Goal: Book appointment/travel/reservation

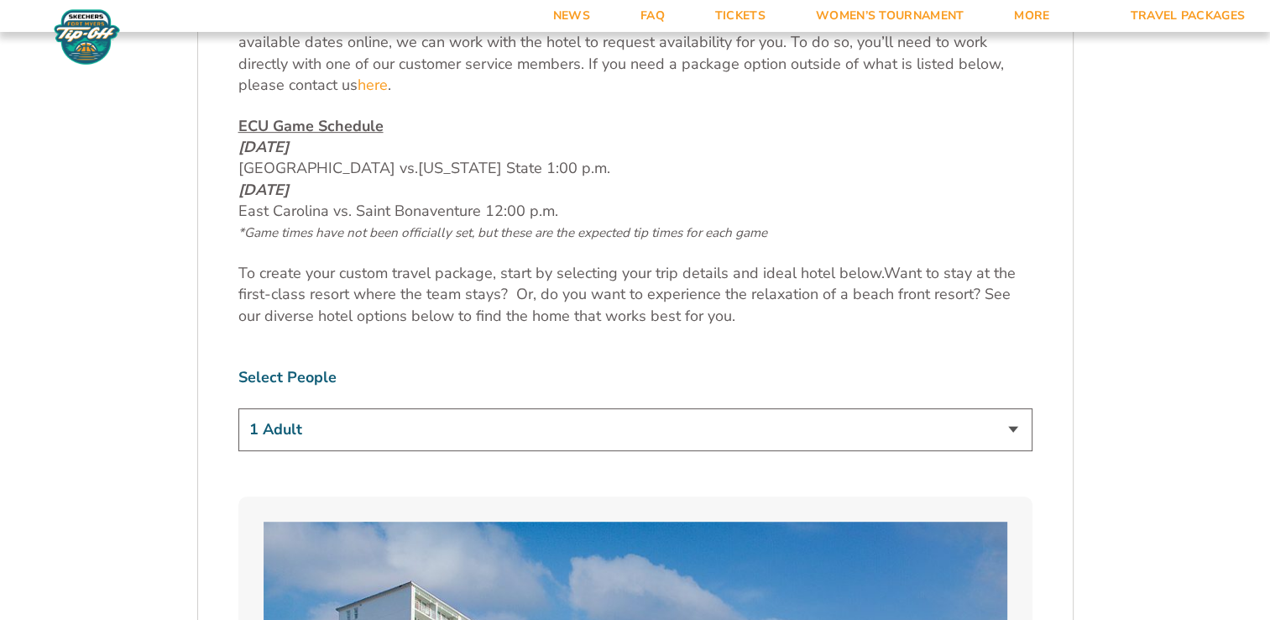
scroll to position [964, 0]
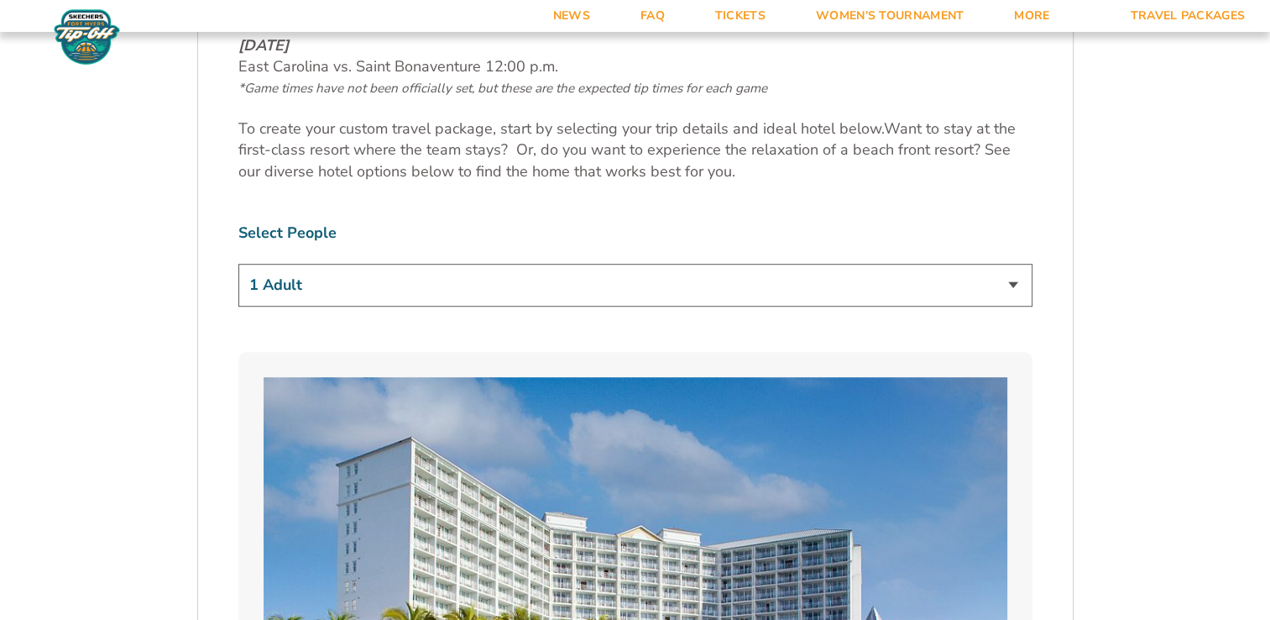
click at [1013, 290] on select "1 Adult 2 Adults 3 Adults 4 Adults 2 Adults + 1 Child 2 Adults + 2 Children 2 A…" at bounding box center [635, 285] width 794 height 43
select select "2 Adults"
click at [238, 264] on select "1 Adult 2 Adults 3 Adults 4 Adults 2 Adults + 1 Child 2 Adults + 2 Children 2 A…" at bounding box center [635, 285] width 794 height 43
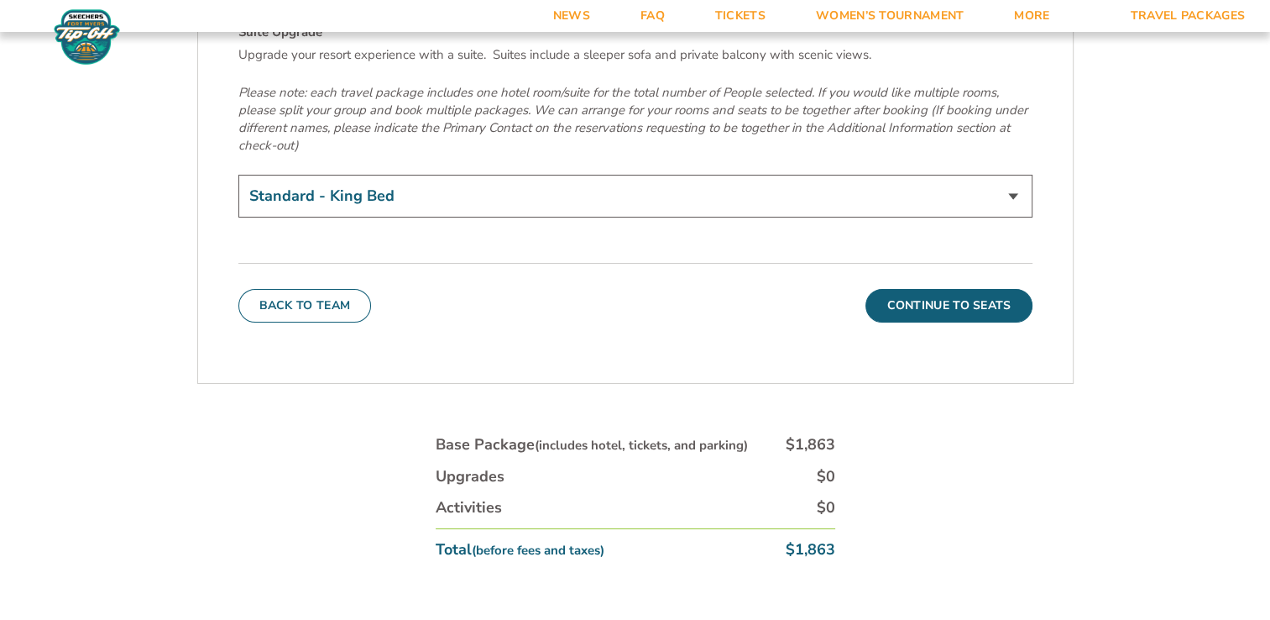
scroll to position [5867, 0]
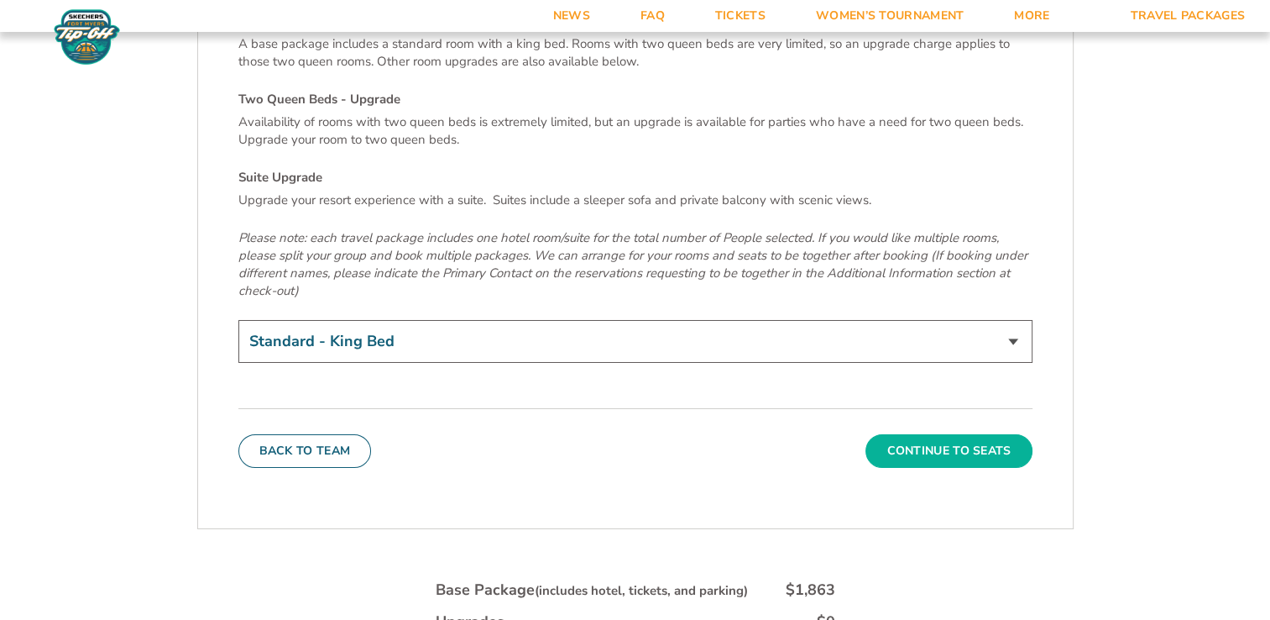
click at [962, 434] on button "Continue To Seats" at bounding box center [949, 451] width 166 height 34
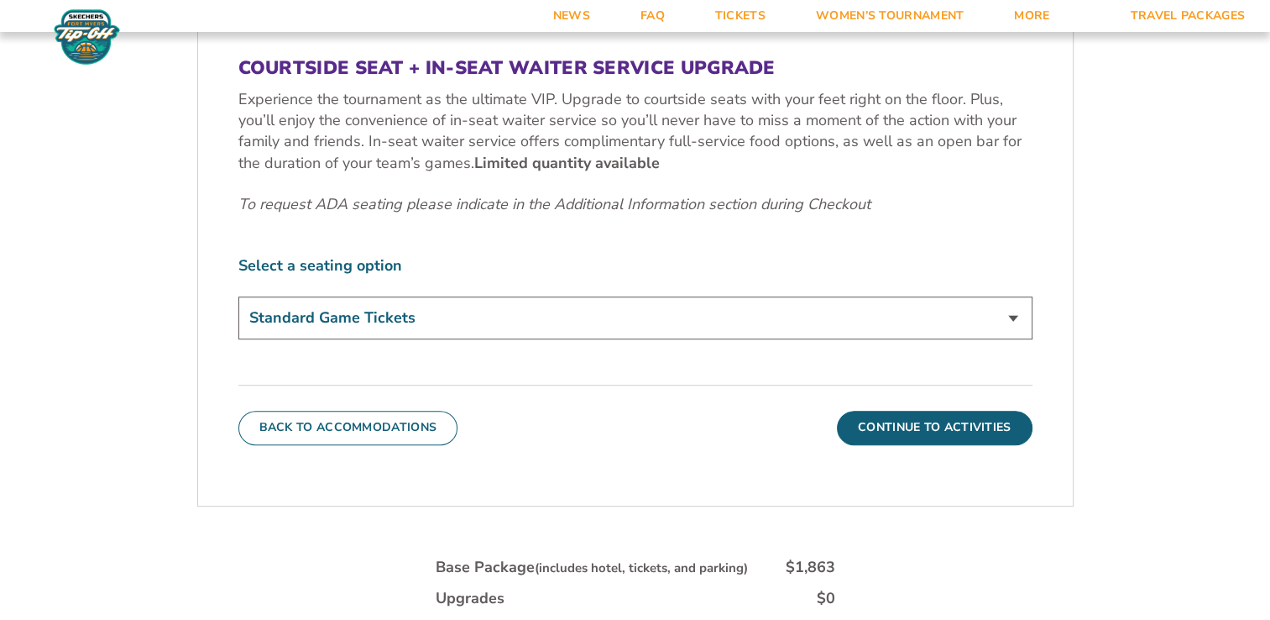
scroll to position [798, 0]
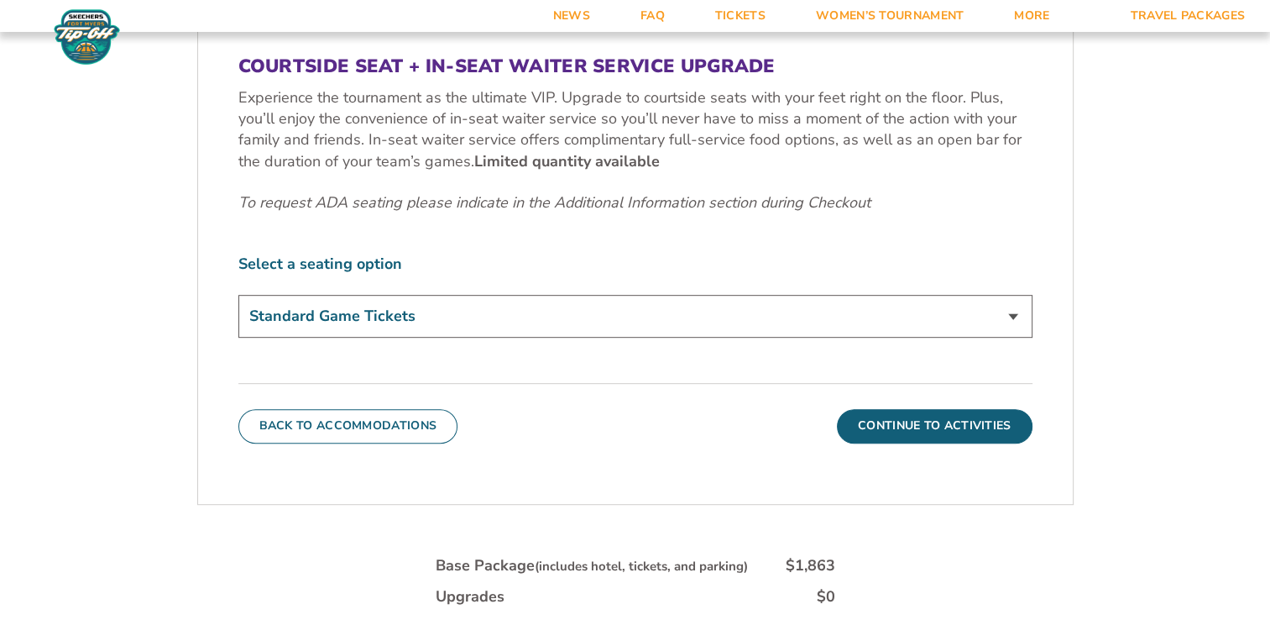
click at [1017, 317] on select "Standard Game Tickets Midcourt Seat Upgrade (+$100 per person) Courtside Seat +…" at bounding box center [635, 316] width 794 height 43
select select "Midcourt Seat Upgrade"
click at [238, 295] on select "Standard Game Tickets Midcourt Seat Upgrade (+$100 per person) Courtside Seat +…" at bounding box center [635, 316] width 794 height 43
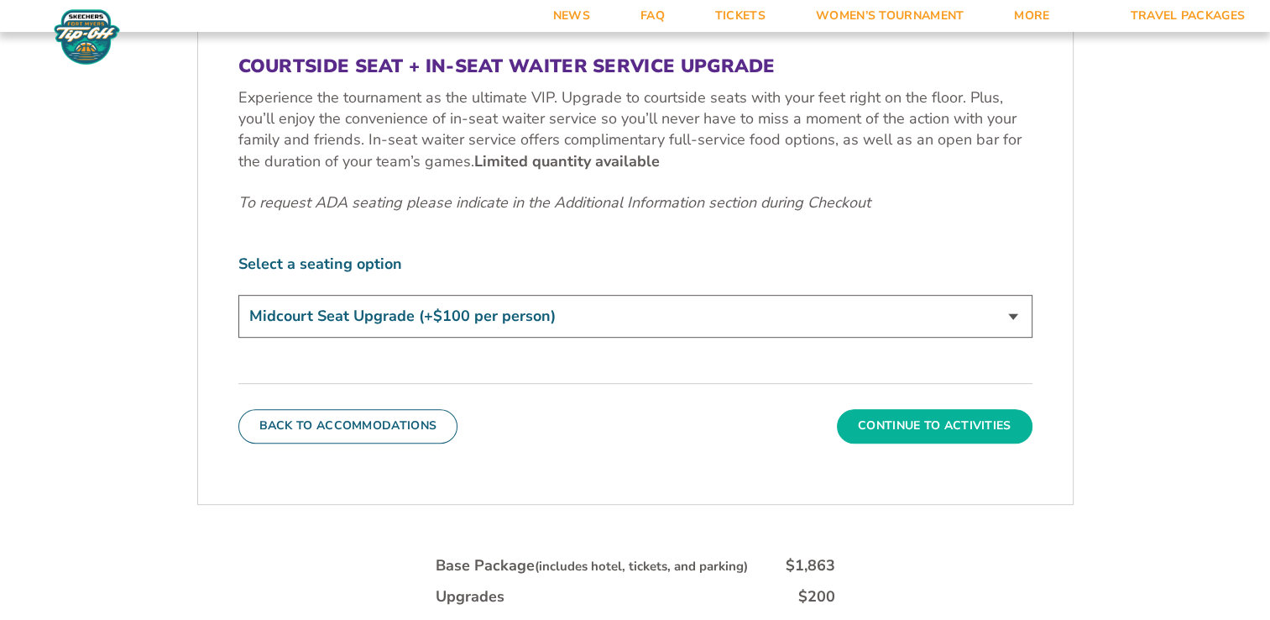
click at [944, 420] on button "Continue To Activities" at bounding box center [935, 426] width 196 height 34
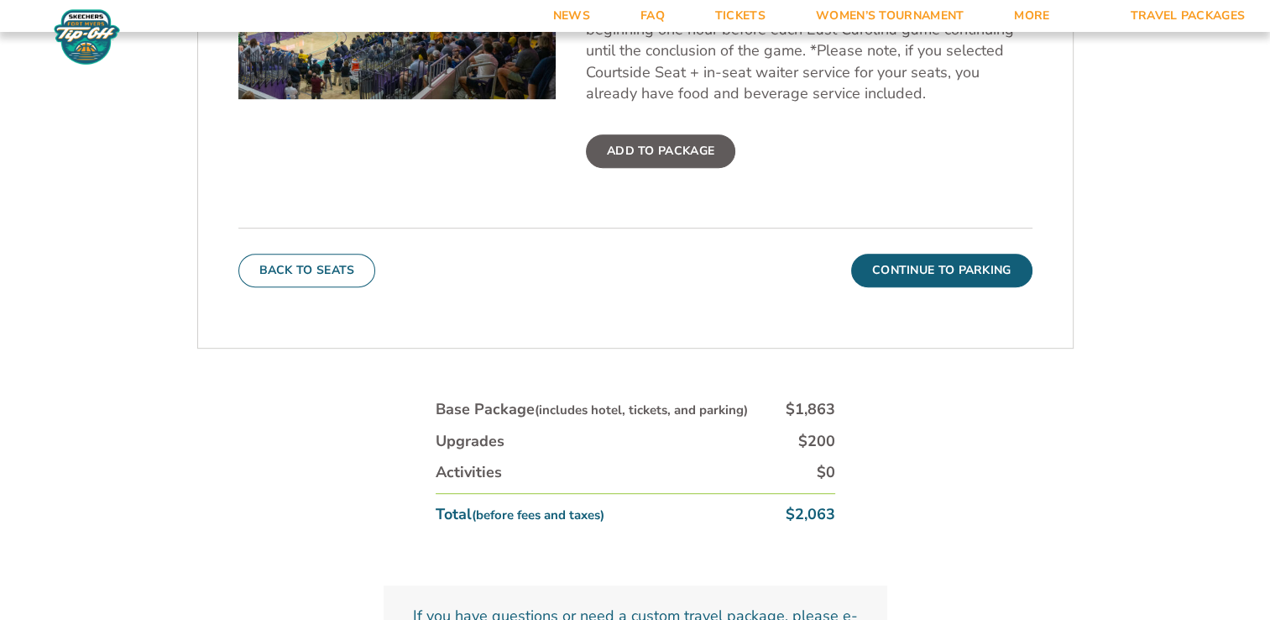
scroll to position [807, 0]
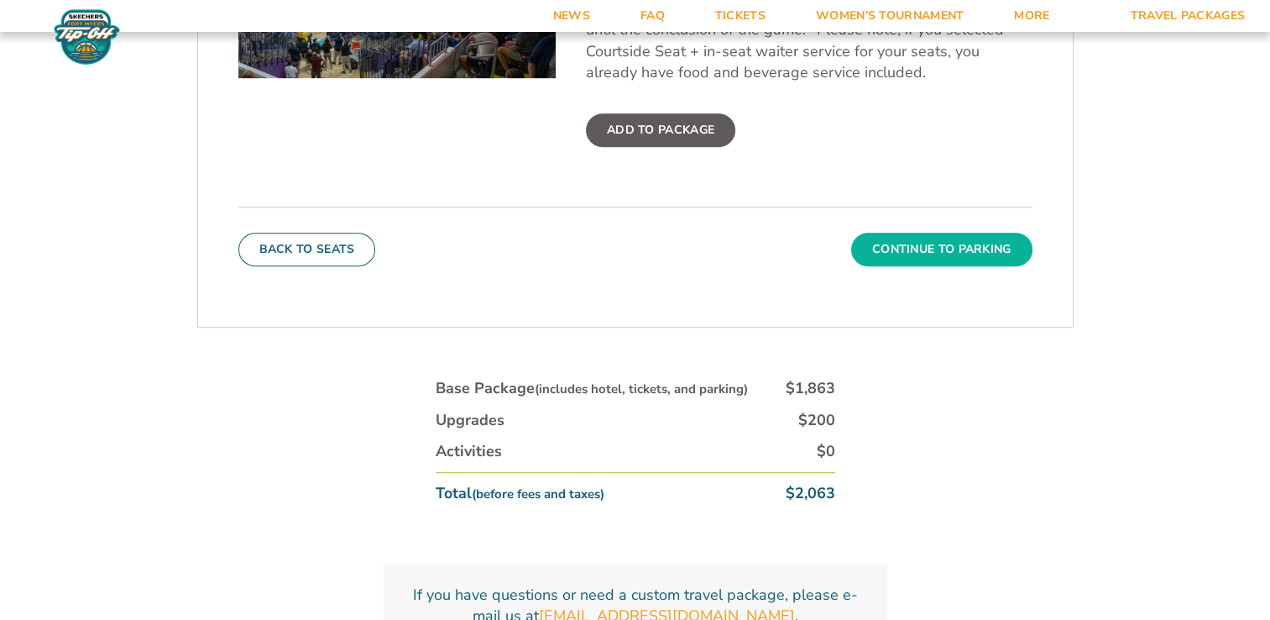
click at [952, 253] on button "Continue To Parking" at bounding box center [941, 250] width 181 height 34
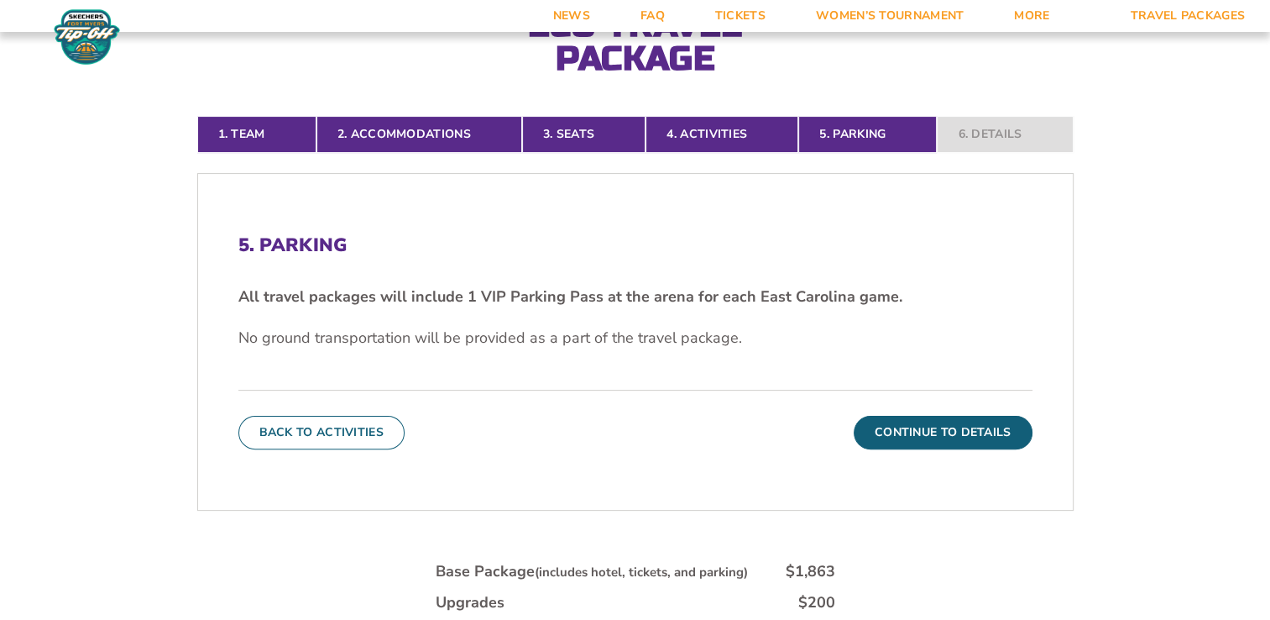
scroll to position [388, 0]
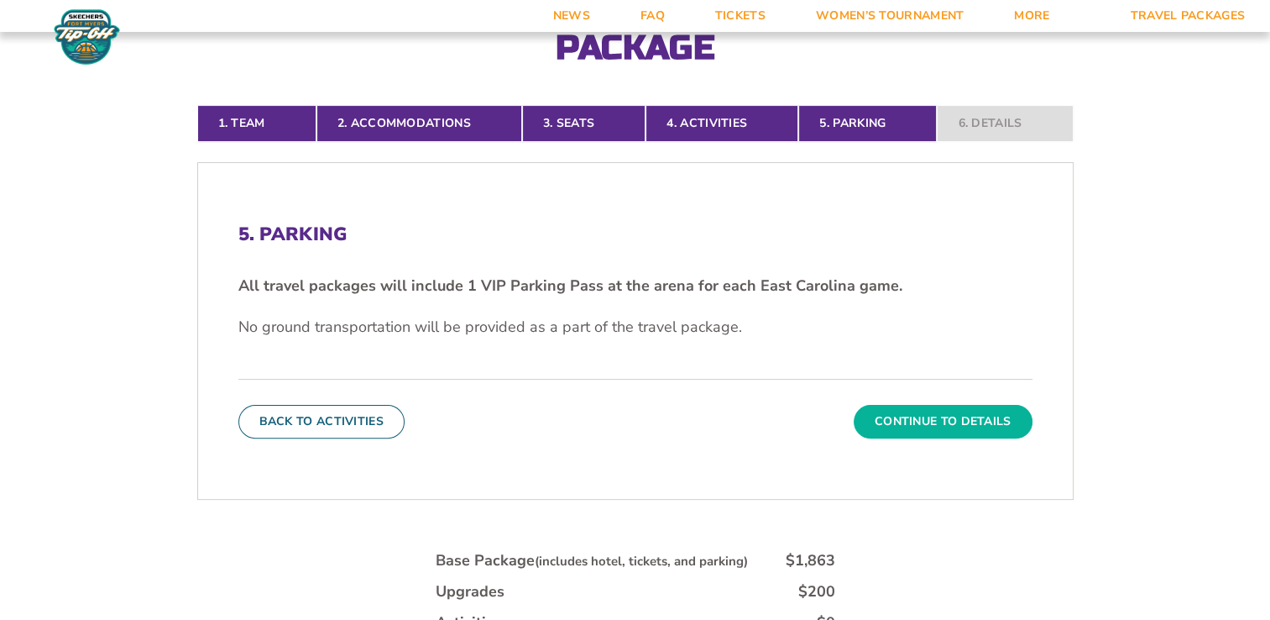
click at [919, 423] on button "Continue To Details" at bounding box center [943, 422] width 179 height 34
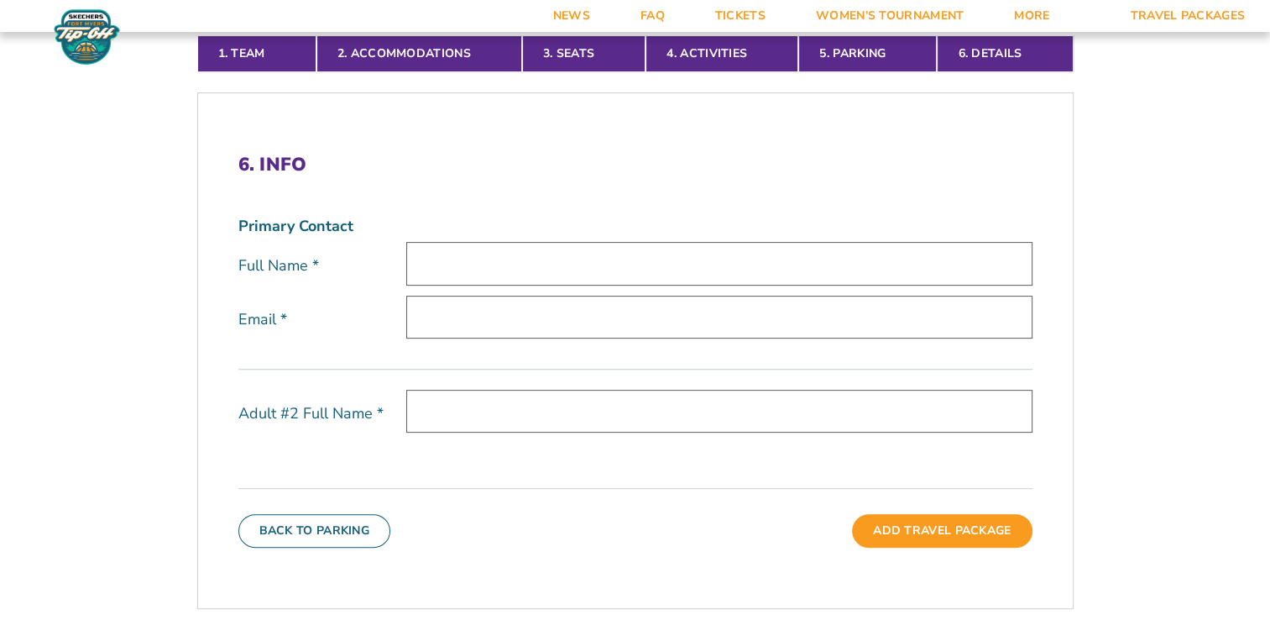
scroll to position [443, 0]
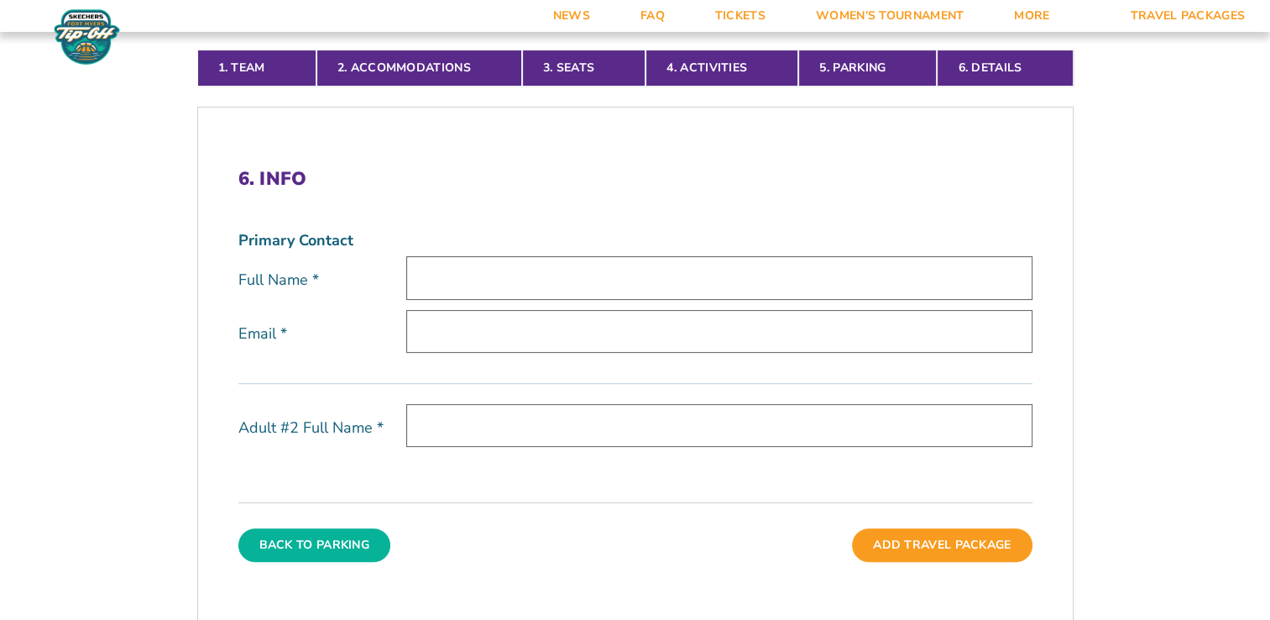
click at [322, 540] on button "Back To Parking" at bounding box center [314, 545] width 153 height 34
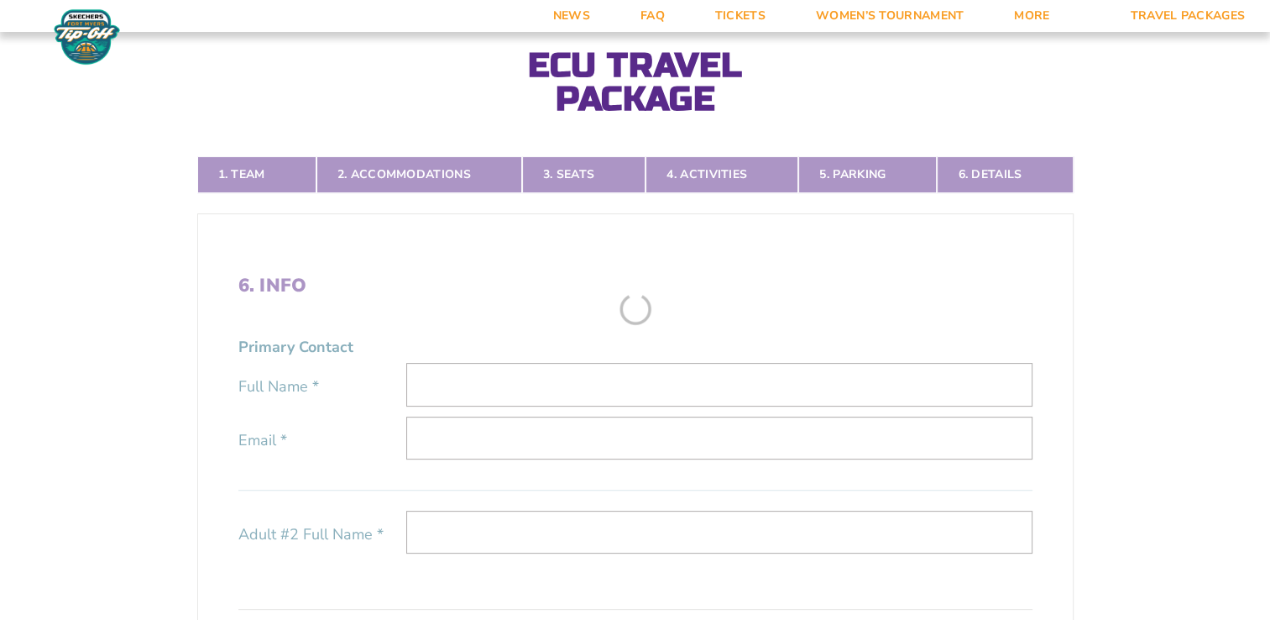
scroll to position [292, 0]
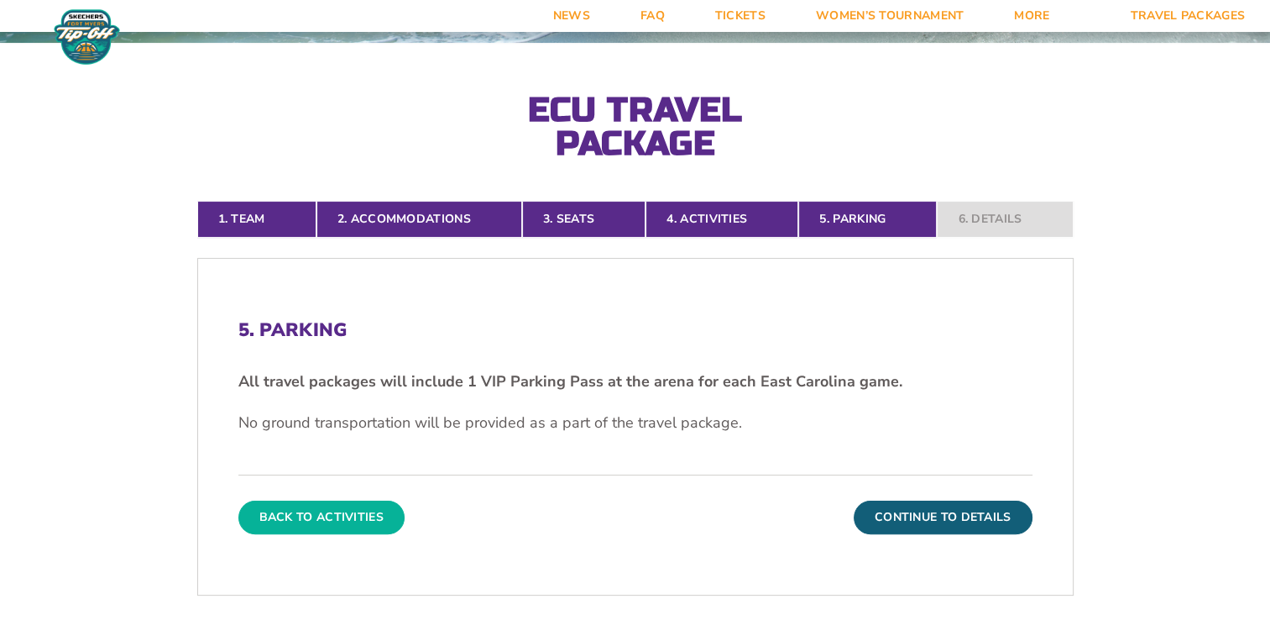
click at [316, 514] on button "Back To Activities" at bounding box center [321, 517] width 166 height 34
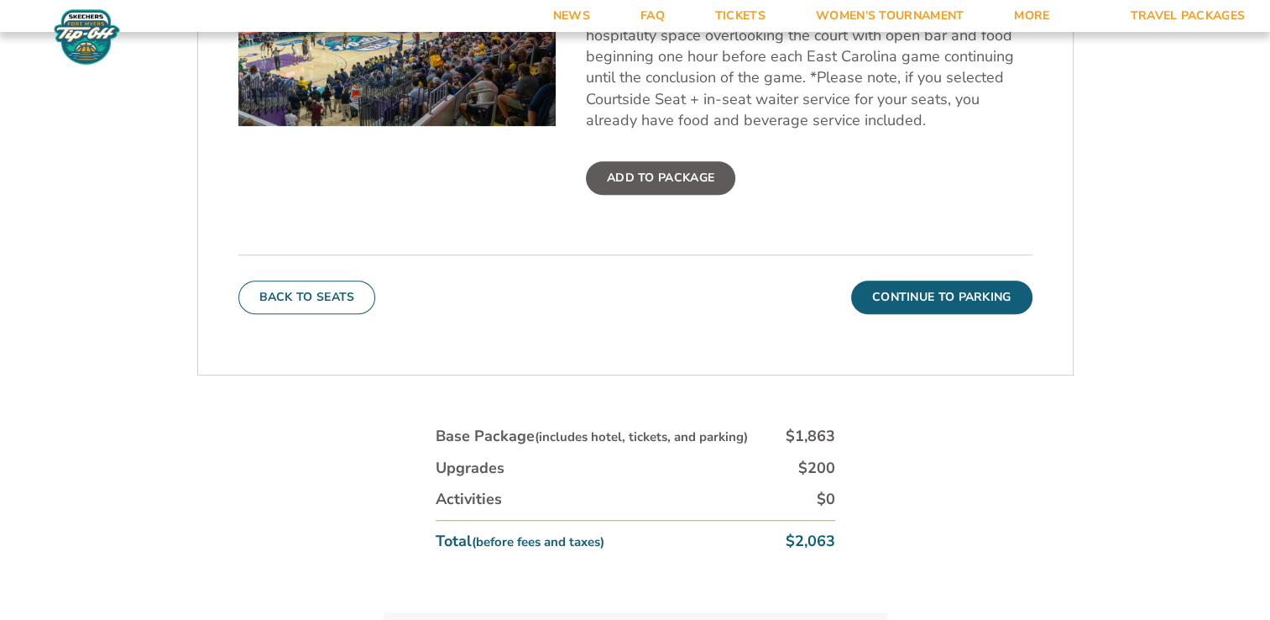
scroll to position [740, 0]
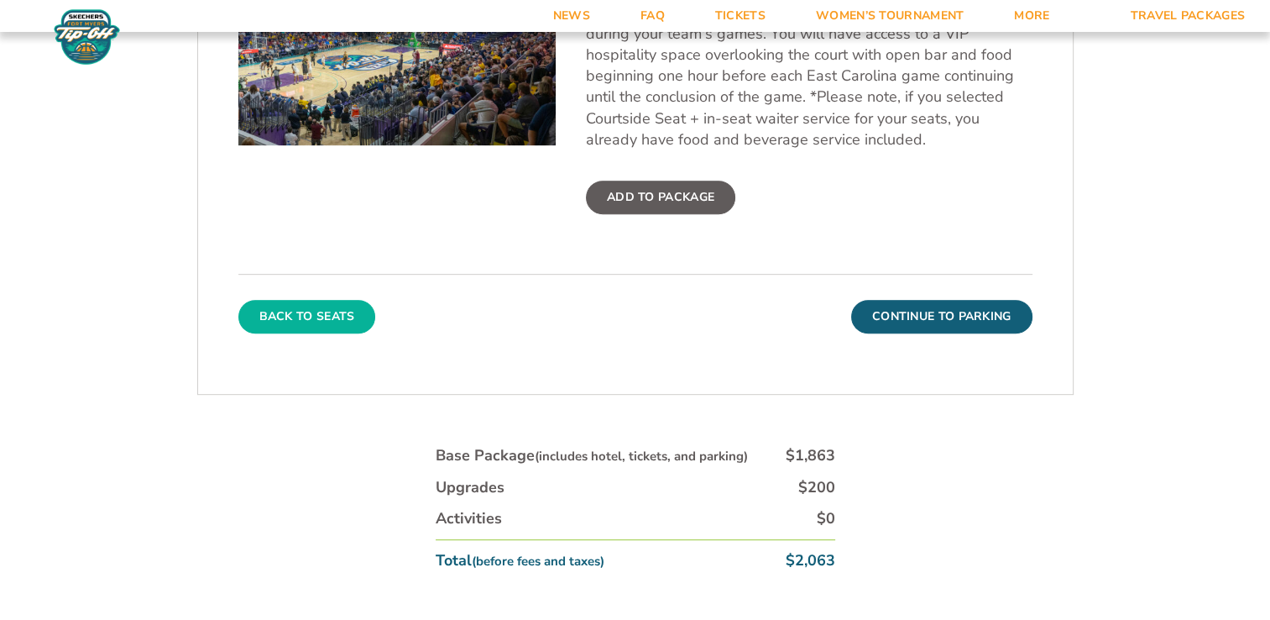
click at [338, 311] on button "Back To Seats" at bounding box center [307, 317] width 138 height 34
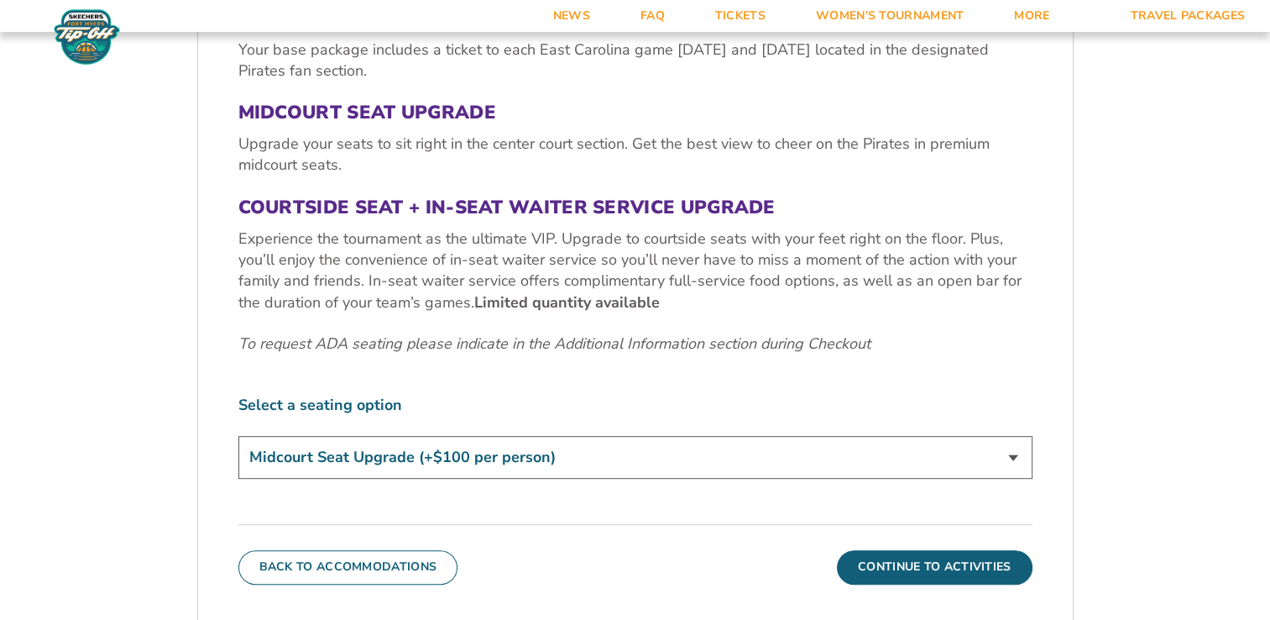
scroll to position [851, 0]
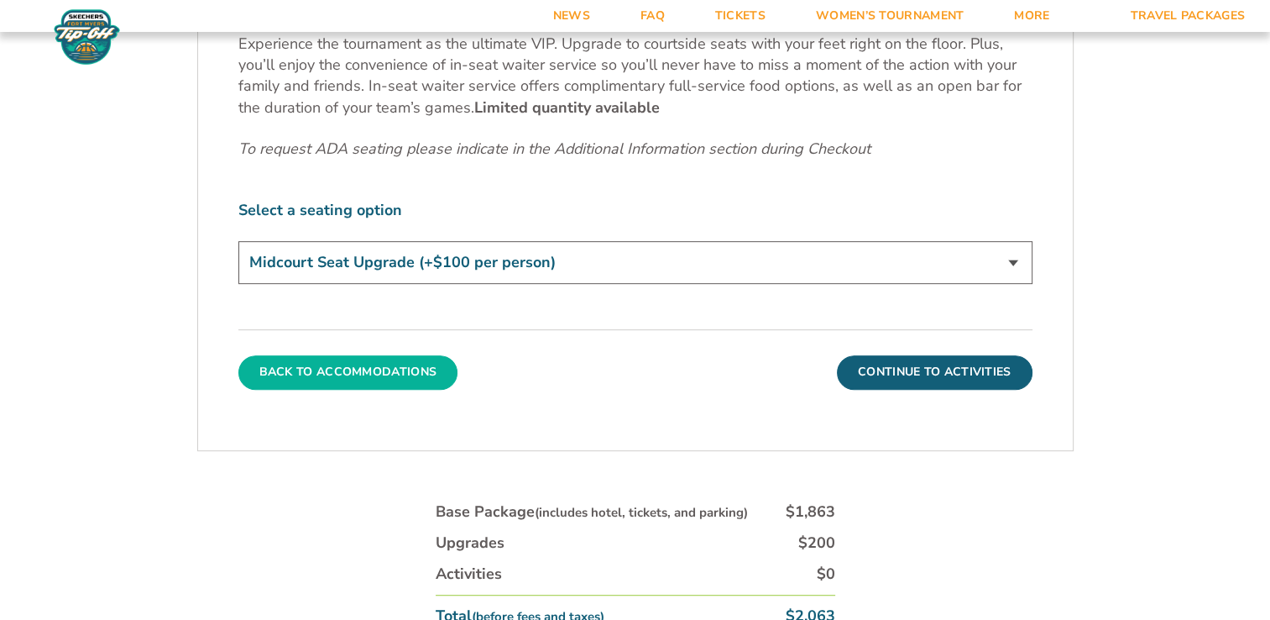
click at [323, 371] on button "Back To Accommodations" at bounding box center [348, 372] width 220 height 34
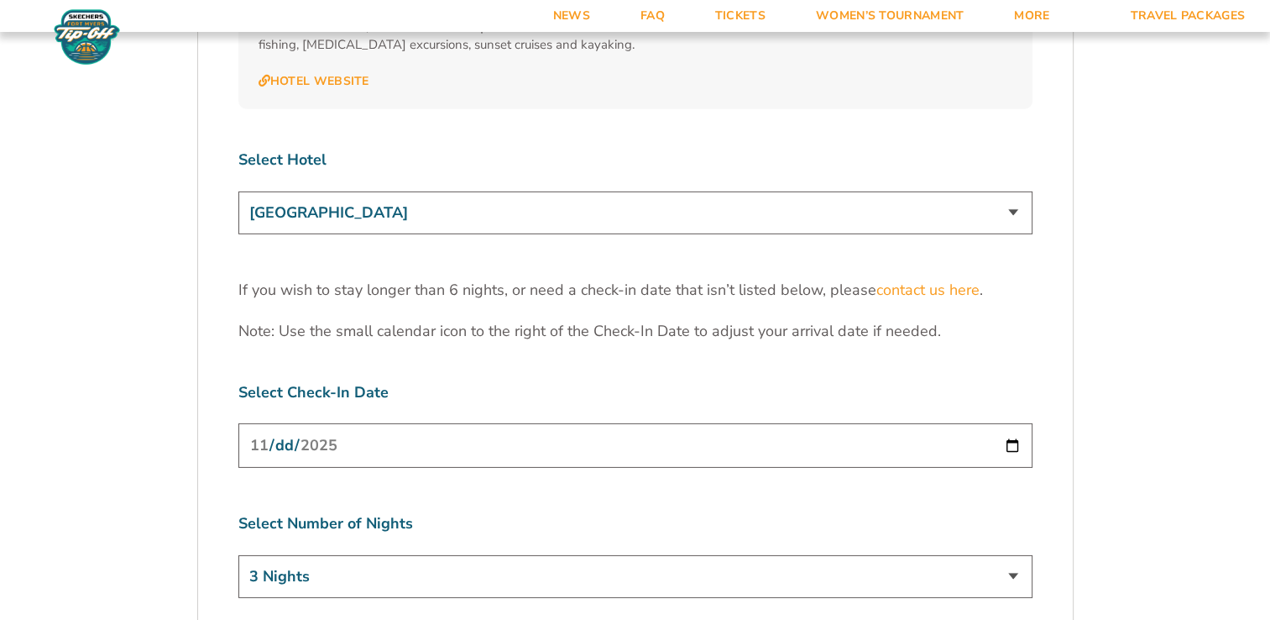
scroll to position [5115, 0]
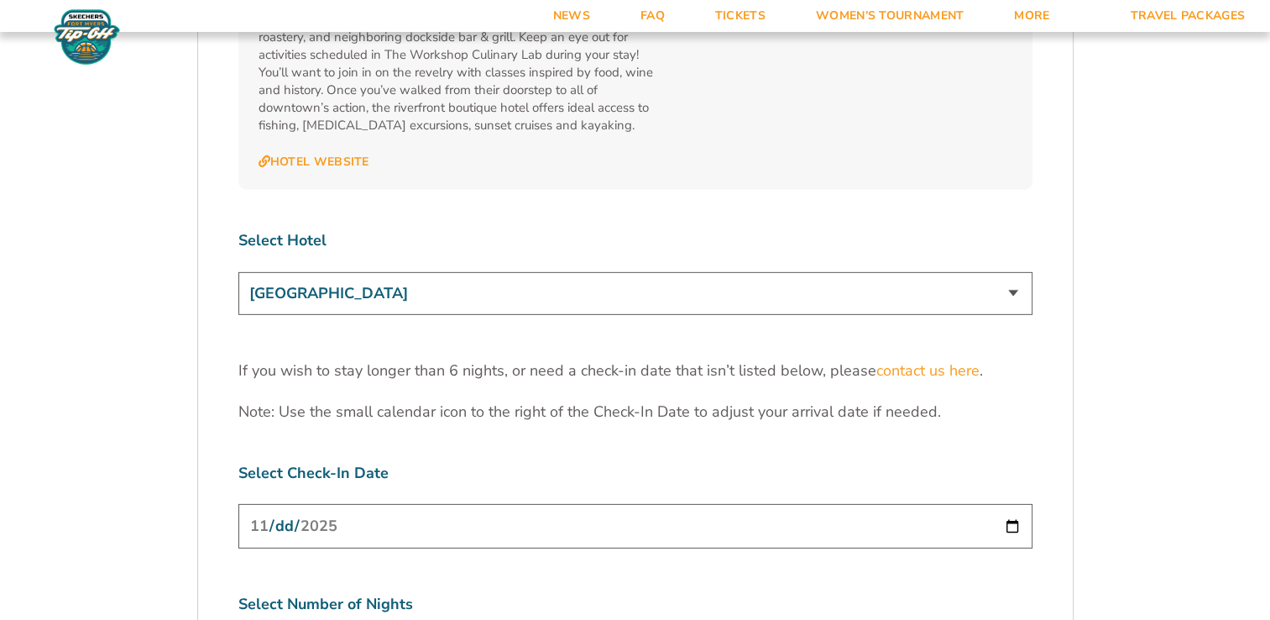
drag, startPoint x: 249, startPoint y: 196, endPoint x: 322, endPoint y: 208, distance: 74.0
click at [322, 272] on select "[GEOGRAPHIC_DATA] [GEOGRAPHIC_DATA] [GEOGRAPHIC_DATA], Autograph Collection" at bounding box center [635, 293] width 794 height 43
click at [238, 272] on select "[GEOGRAPHIC_DATA] [GEOGRAPHIC_DATA] [GEOGRAPHIC_DATA], Autograph Collection" at bounding box center [635, 293] width 794 height 43
drag, startPoint x: 246, startPoint y: 193, endPoint x: 589, endPoint y: 220, distance: 343.6
click at [359, 272] on select "[GEOGRAPHIC_DATA] [GEOGRAPHIC_DATA] [GEOGRAPHIC_DATA], Autograph Collection" at bounding box center [635, 293] width 794 height 43
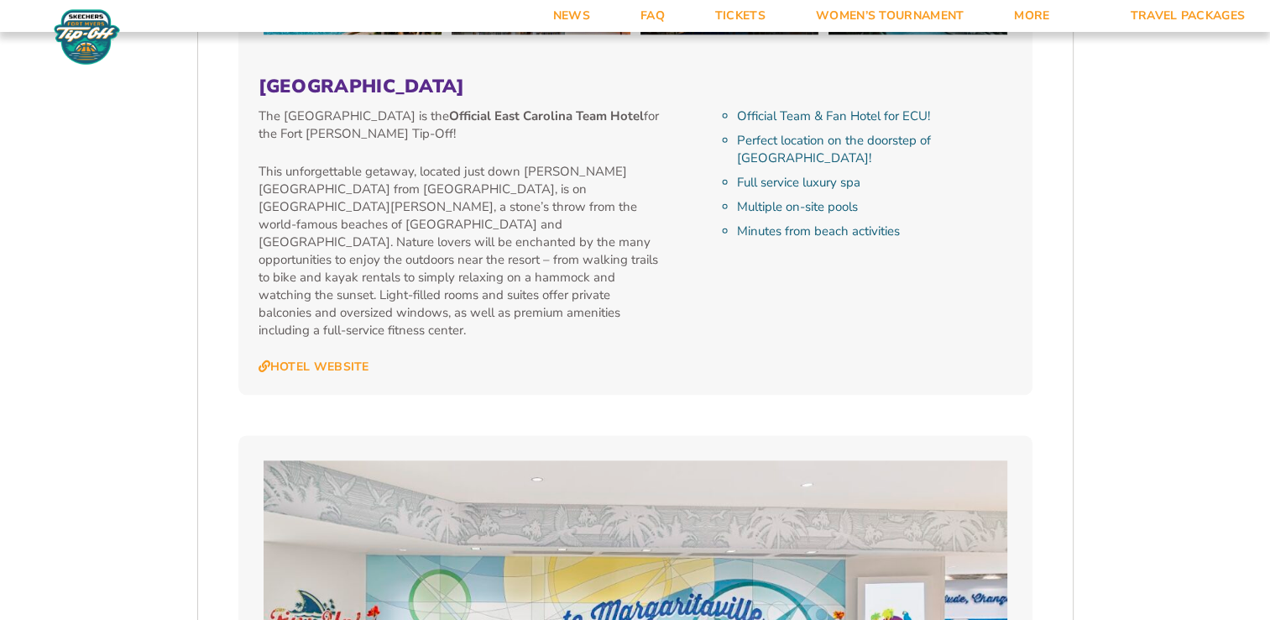
scroll to position [1941, 0]
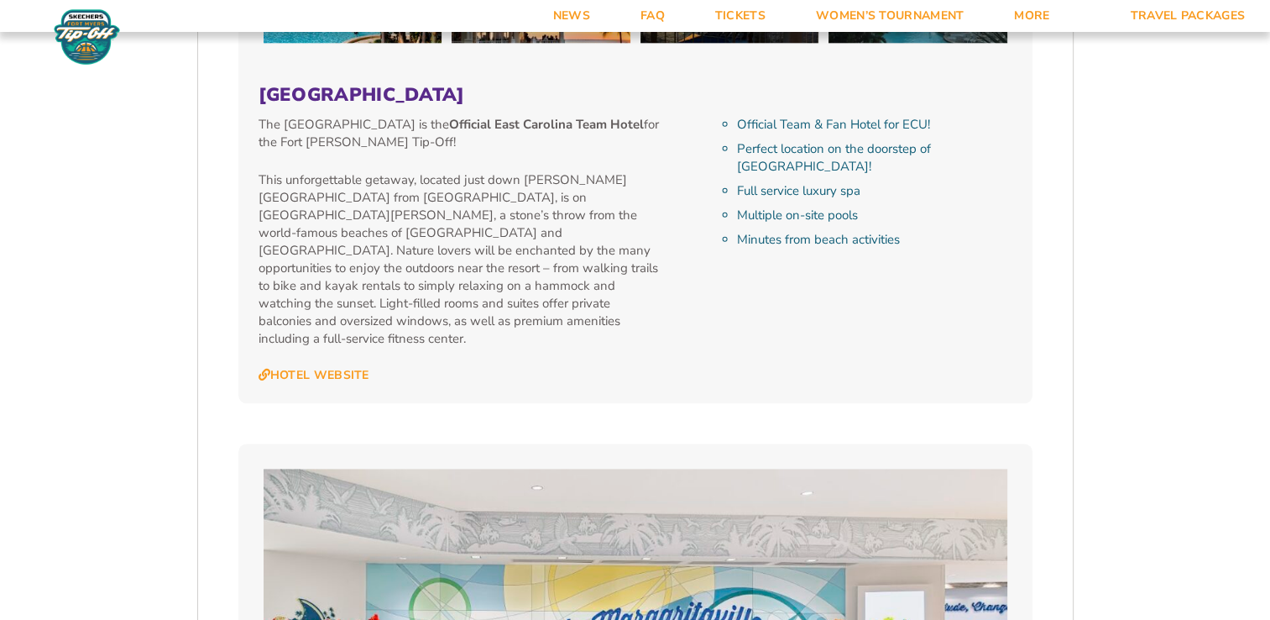
drag, startPoint x: 260, startPoint y: 89, endPoint x: 703, endPoint y: 84, distance: 442.5
click at [703, 84] on h3 "[GEOGRAPHIC_DATA]" at bounding box center [636, 95] width 754 height 22
copy h3 "[GEOGRAPHIC_DATA]"
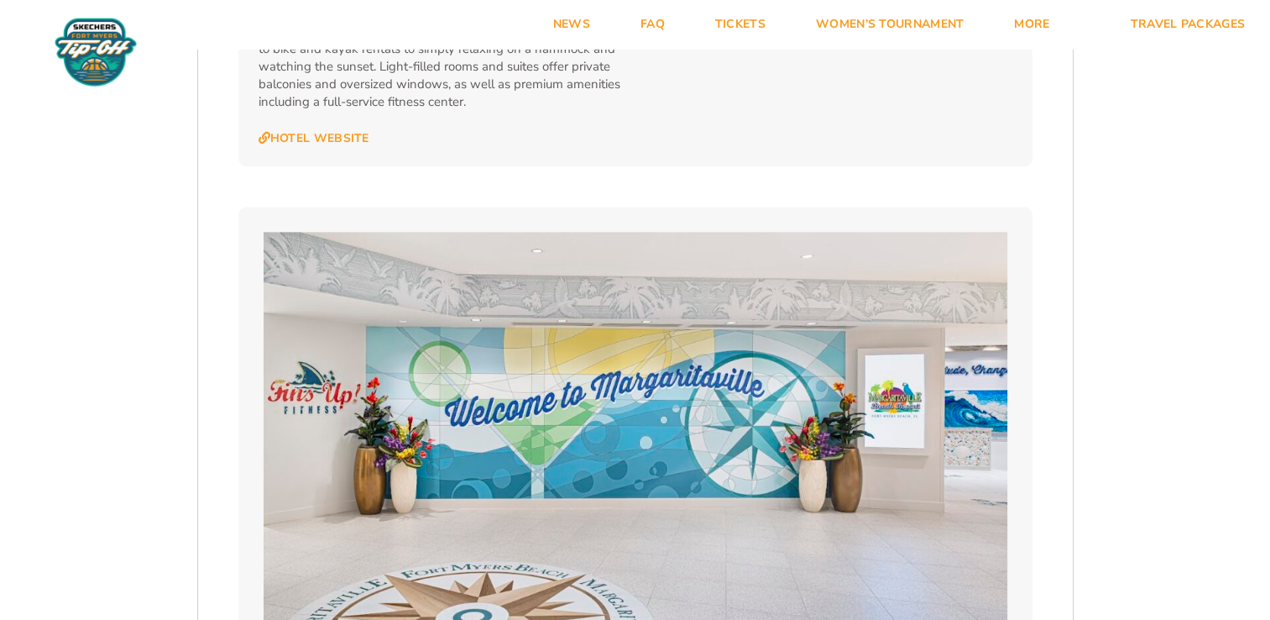
scroll to position [0, 0]
